Goal: Complete application form: Complete application form

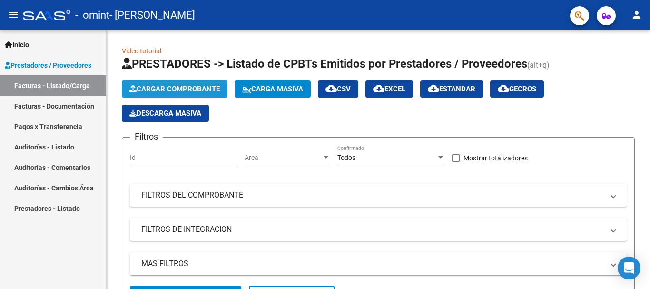
click at [147, 85] on span "Cargar Comprobante" at bounding box center [174, 89] width 90 height 9
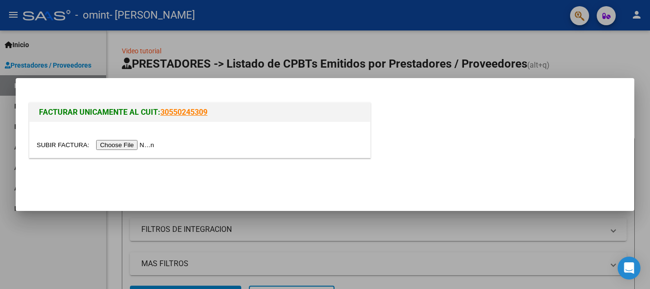
click at [135, 142] on input "file" at bounding box center [97, 145] width 120 height 10
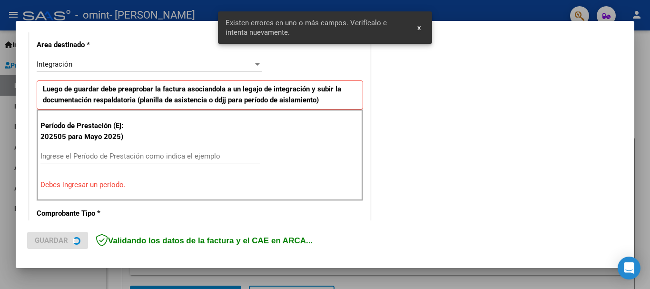
scroll to position [220, 0]
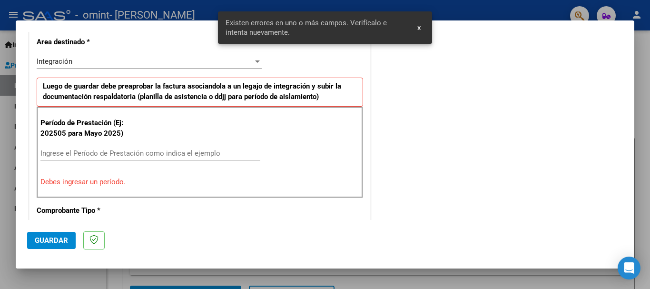
click at [175, 154] on input "Ingrese el Período de Prestación como indica el ejemplo" at bounding box center [150, 153] width 220 height 9
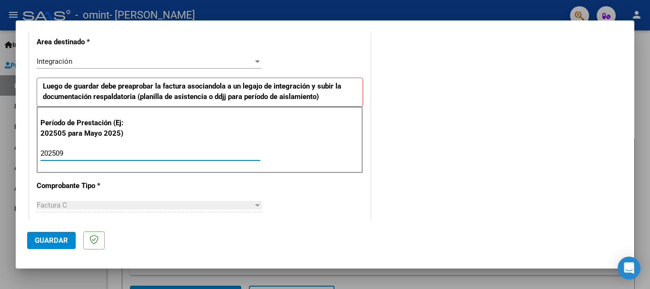
type input "202509"
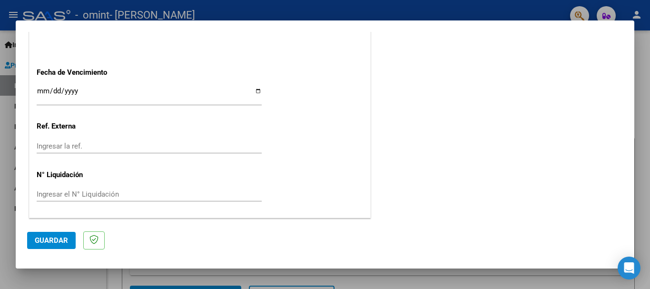
scroll to position [0, 0]
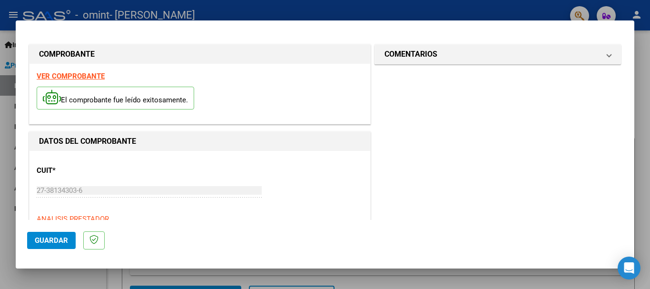
click at [67, 239] on span "Guardar" at bounding box center [51, 240] width 33 height 9
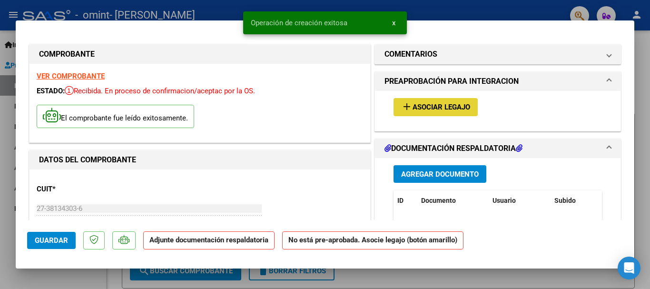
click at [438, 107] on span "Asociar Legajo" at bounding box center [442, 107] width 58 height 9
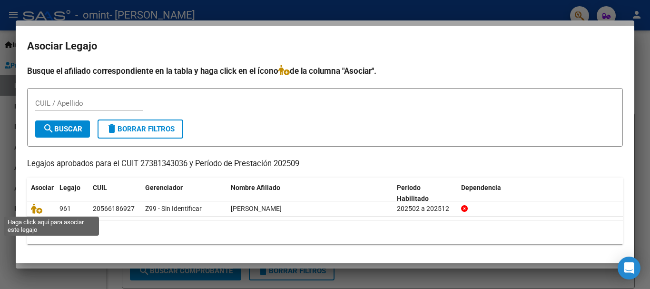
click at [40, 210] on icon at bounding box center [36, 208] width 11 height 10
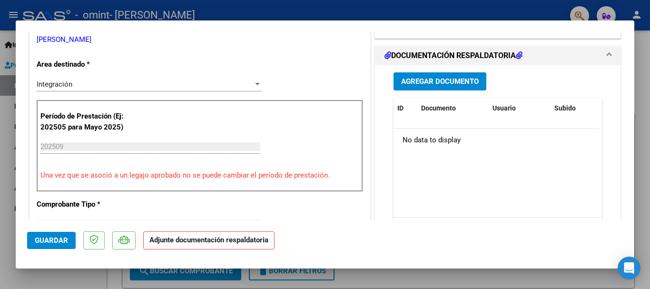
scroll to position [211, 0]
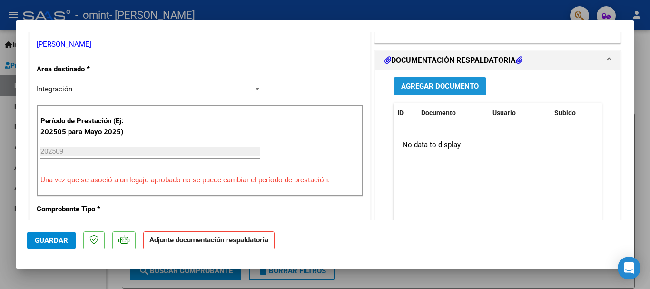
click at [457, 86] on span "Agregar Documento" at bounding box center [440, 86] width 78 height 9
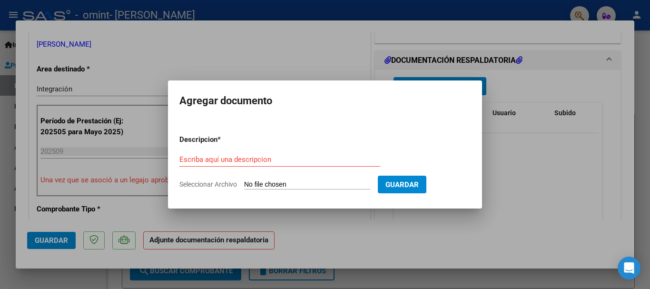
click at [594, 120] on div at bounding box center [325, 144] width 650 height 289
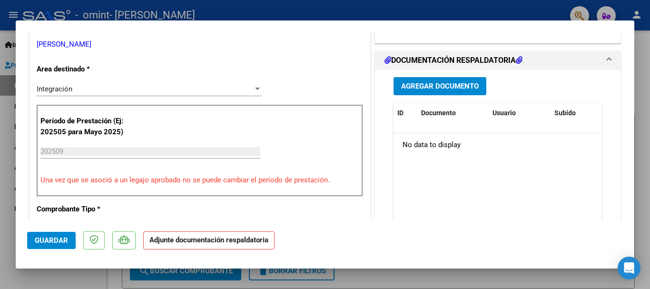
click at [419, 82] on span "Agregar Documento" at bounding box center [440, 86] width 78 height 9
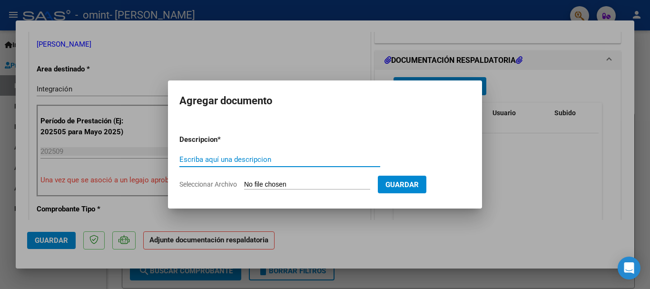
click at [216, 160] on input "Escriba aquí una descripcion" at bounding box center [279, 159] width 201 height 9
type input "Asistencia"
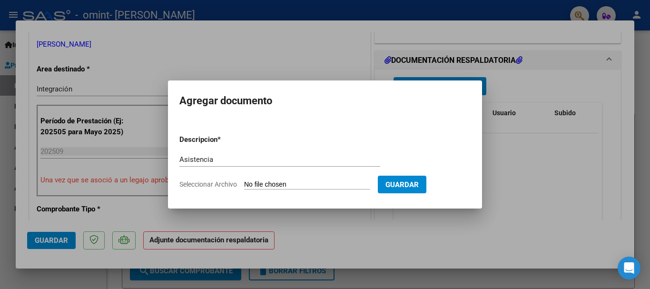
click at [226, 184] on span "Seleccionar Archivo" at bounding box center [208, 184] width 58 height 8
click at [244, 184] on input "Seleccionar Archivo" at bounding box center [307, 184] width 126 height 9
type input "C:\fakepath\Asistencia Panzanella 09-2025. Fono.pdf"
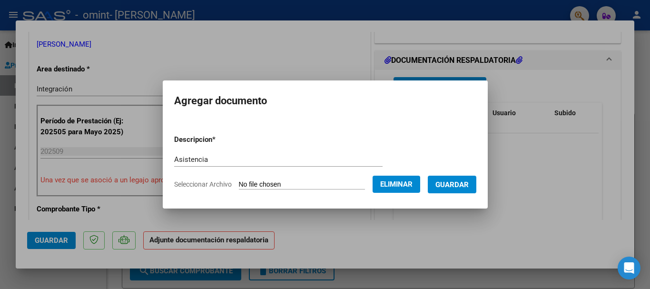
click at [450, 182] on span "Guardar" at bounding box center [451, 184] width 33 height 9
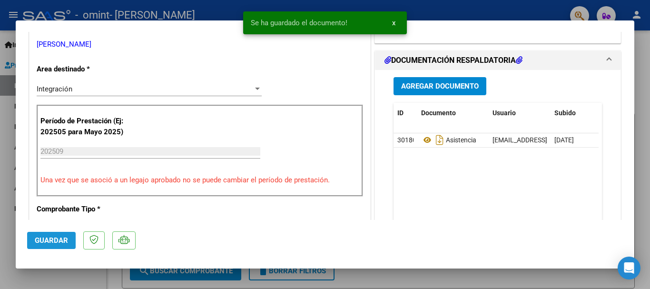
click at [58, 233] on button "Guardar" at bounding box center [51, 240] width 49 height 17
click at [184, 278] on div at bounding box center [325, 144] width 650 height 289
type input "$ 0,00"
